Goal: Find specific page/section: Find specific page/section

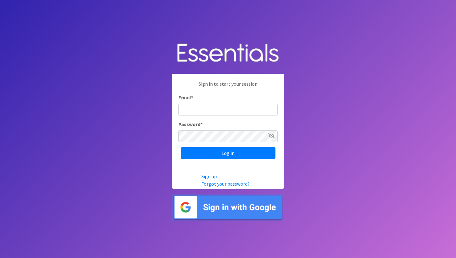
click at [225, 207] on img at bounding box center [228, 207] width 112 height 27
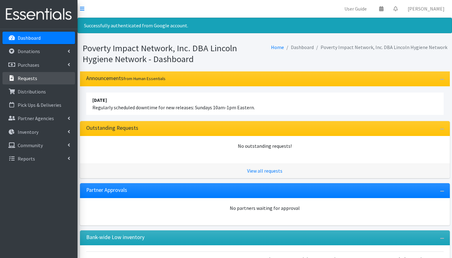
click at [45, 78] on link "Requests" at bounding box center [38, 78] width 73 height 12
